Goal: Task Accomplishment & Management: Use online tool/utility

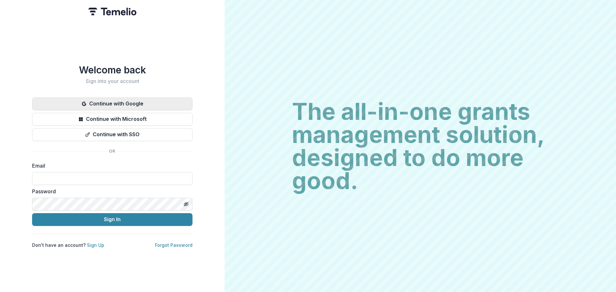
click at [125, 100] on button "Continue with Google" at bounding box center [112, 103] width 160 height 13
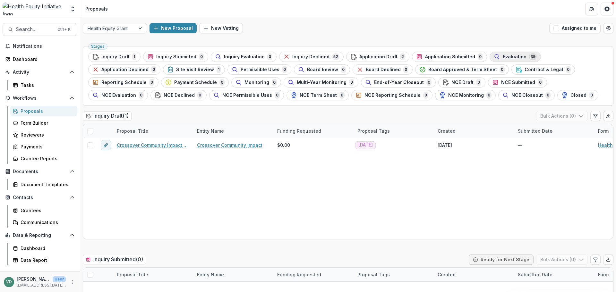
click at [506, 54] on span "Evaluation" at bounding box center [514, 56] width 24 height 5
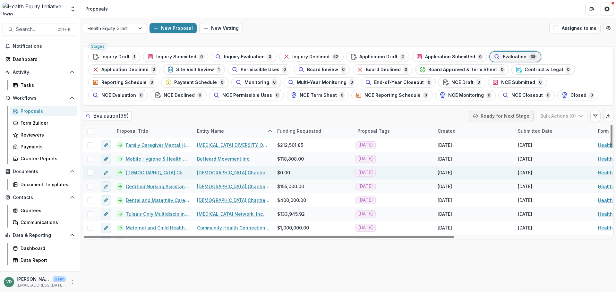
click at [176, 170] on link "[DEMOGRAPHIC_DATA] Charities of the Diocese of Tulsa - 2025 - Health Equity Gra…" at bounding box center [157, 172] width 63 height 7
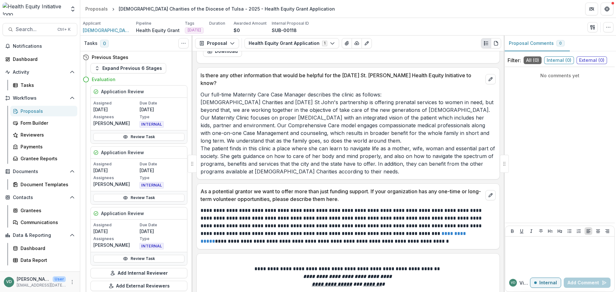
scroll to position [4017, 0]
